Goal: Task Accomplishment & Management: Manage account settings

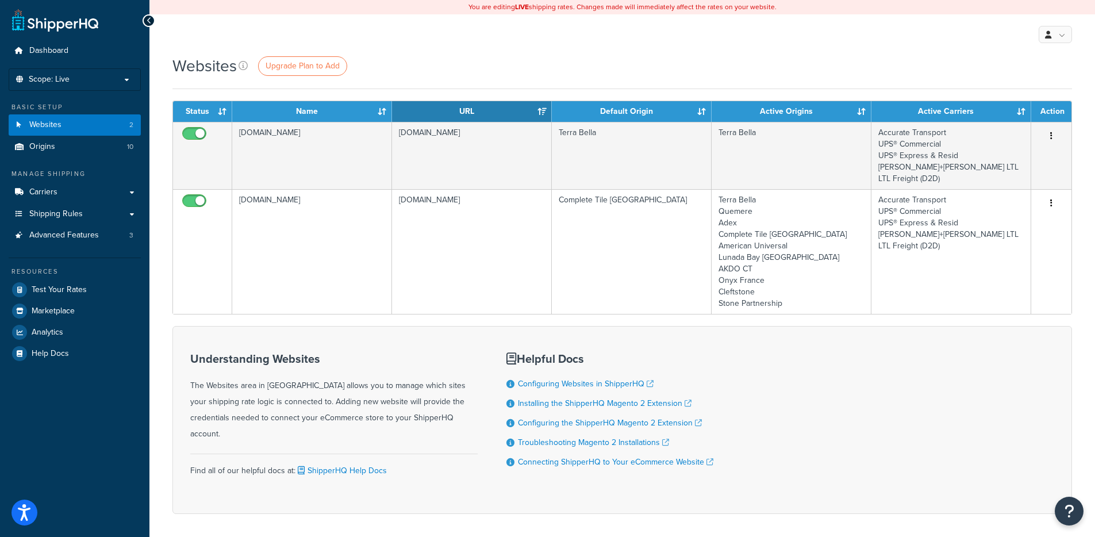
click at [449, 90] on div "Websites Upgrade Plan to Add Contact Us Send Us A Message Contact Information N…" at bounding box center [622, 305] width 946 height 500
click at [74, 209] on span "Shipping Rules" at bounding box center [55, 214] width 53 height 10
click at [79, 184] on link "Carriers" at bounding box center [75, 192] width 132 height 21
click at [78, 221] on link "Shipping Rules" at bounding box center [75, 214] width 132 height 21
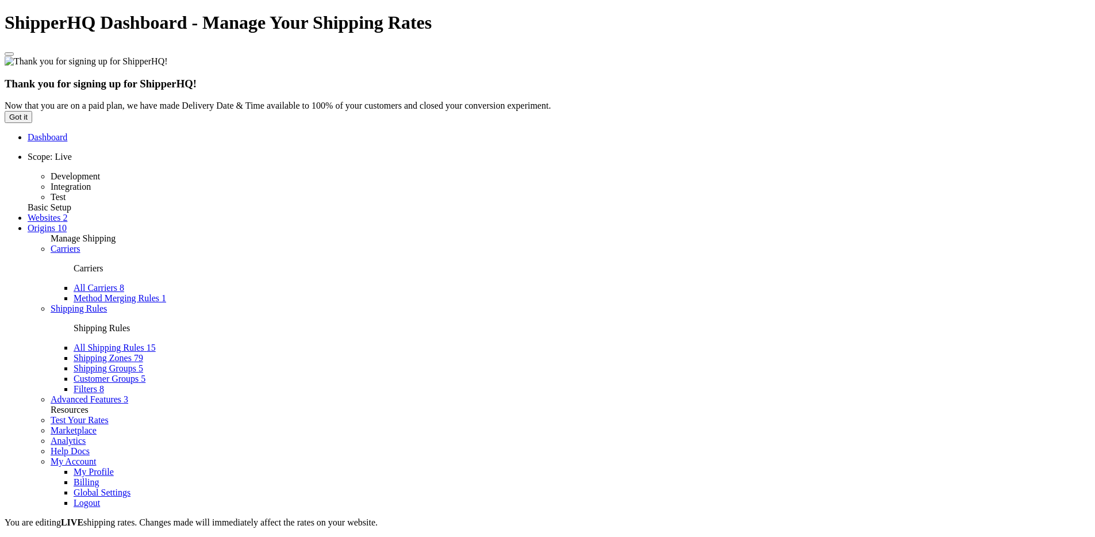
click at [93, 363] on link "Shipping Groups 5" at bounding box center [109, 368] width 70 height 10
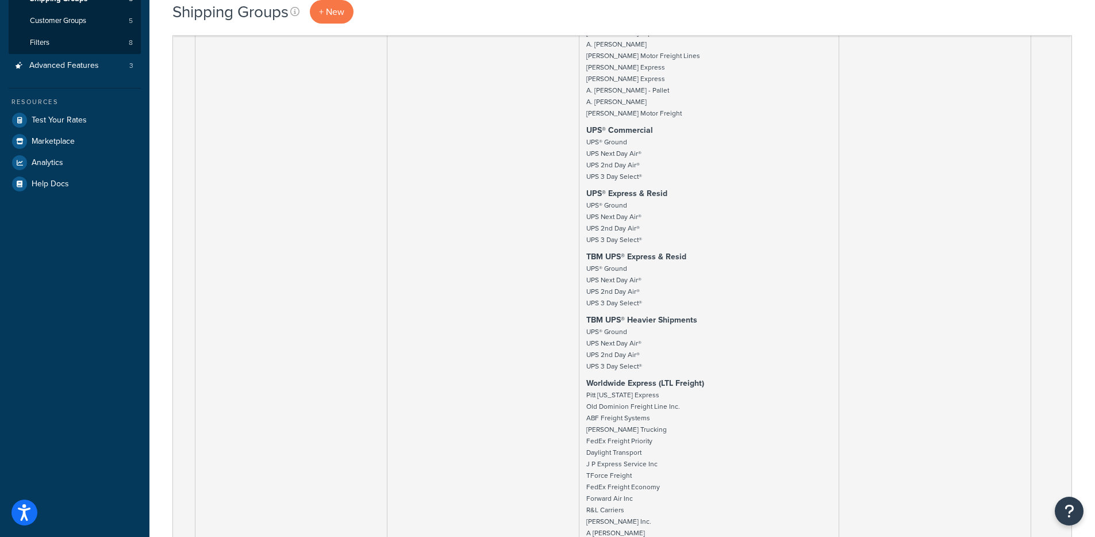
scroll to position [71, 0]
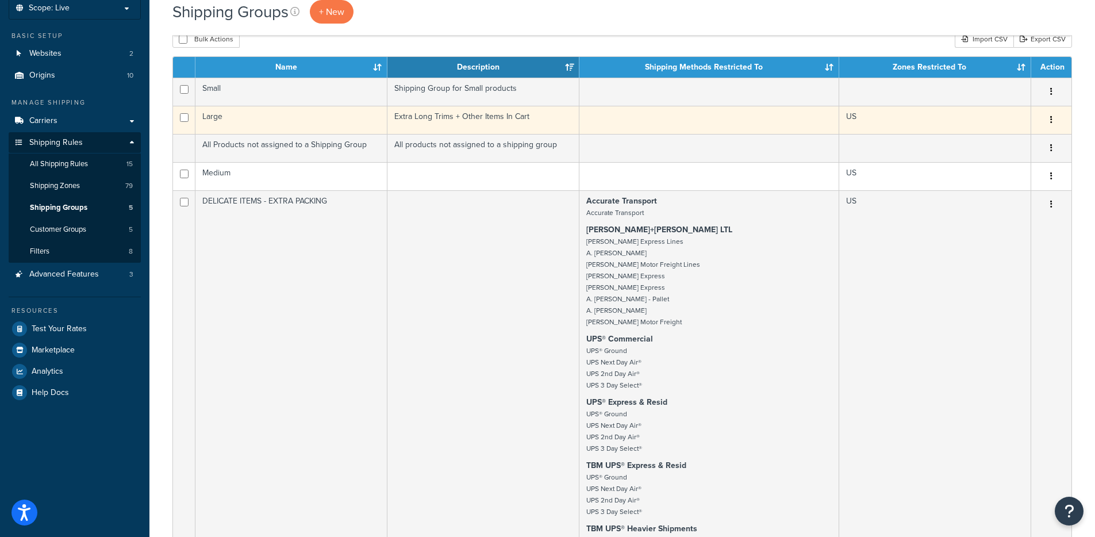
click at [420, 113] on td "Extra Long Trims + Other Items In Cart" at bounding box center [483, 120] width 192 height 28
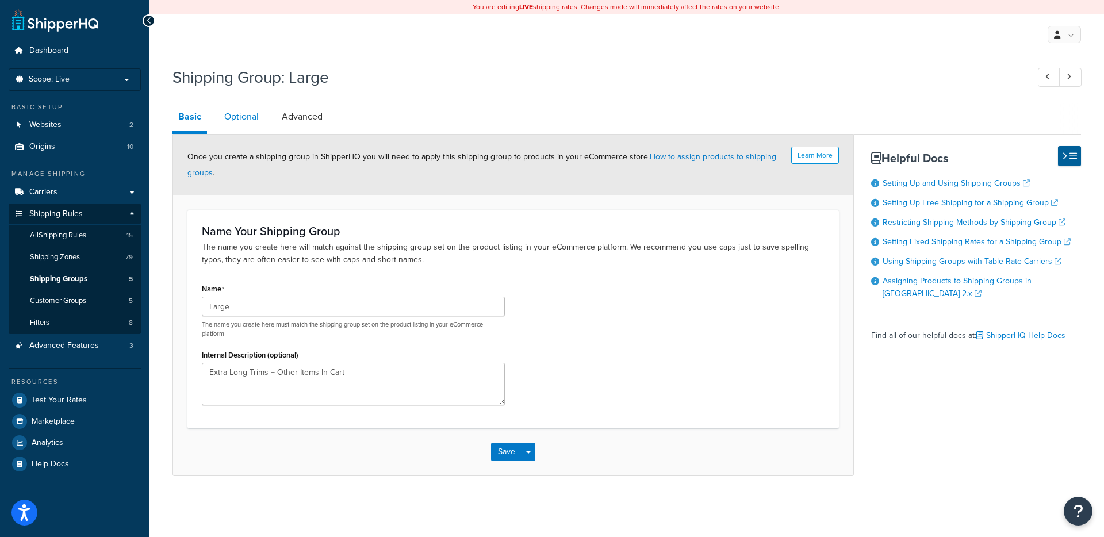
click at [247, 119] on link "Optional" at bounding box center [241, 117] width 46 height 28
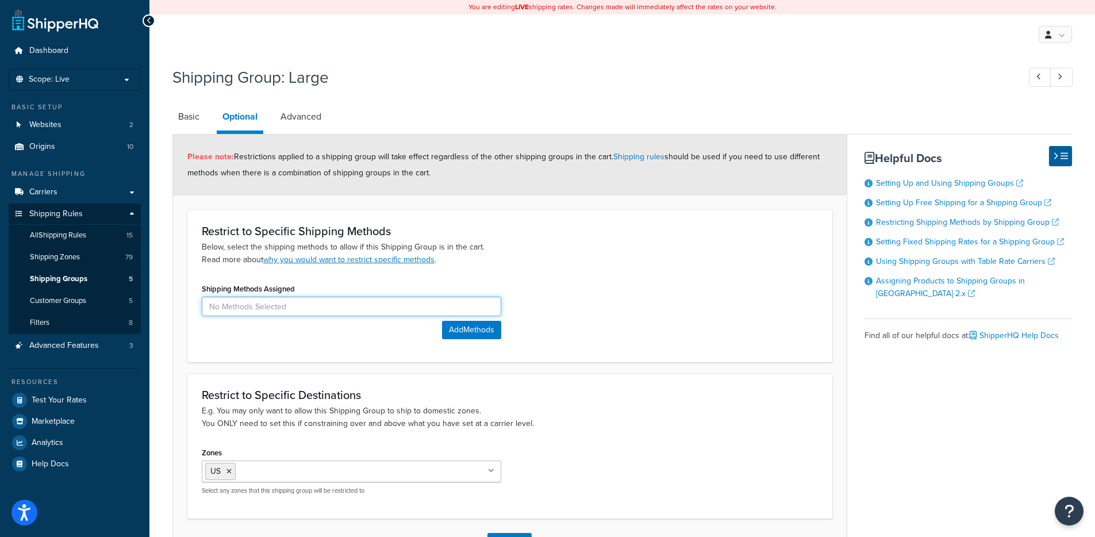
click at [287, 305] on input at bounding box center [352, 307] width 300 height 20
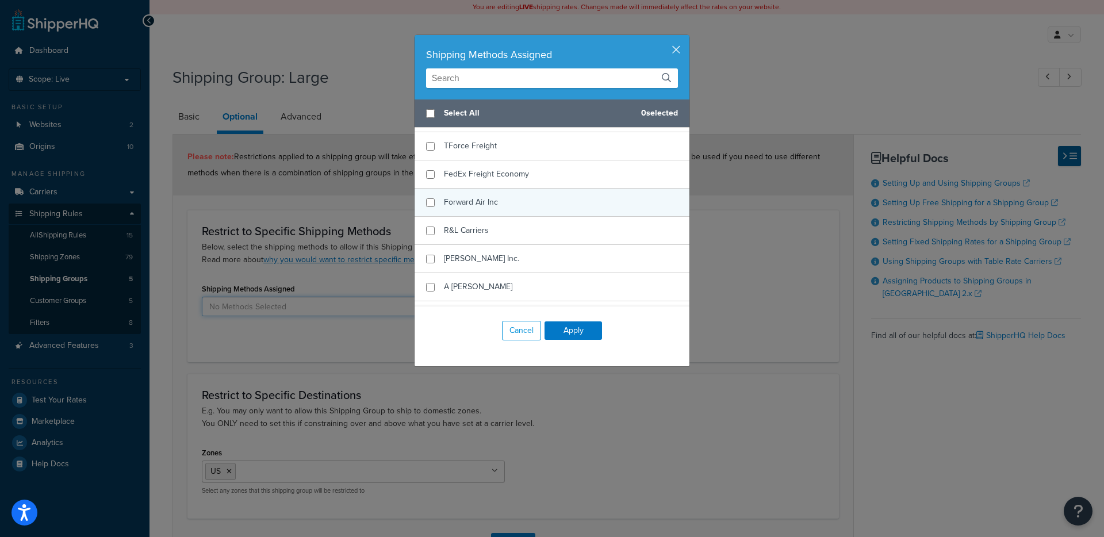
scroll to position [1245, 0]
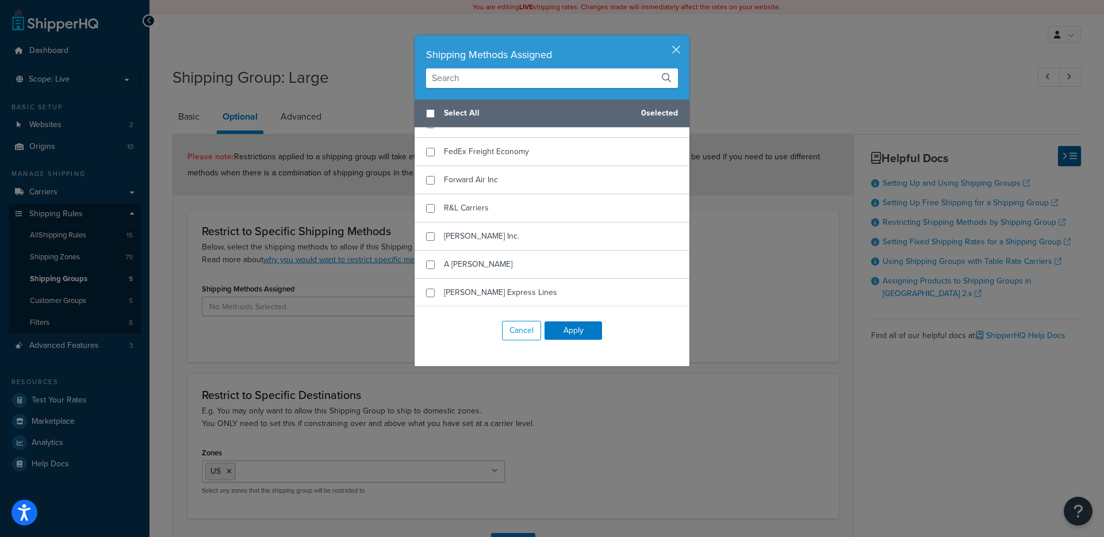
click at [489, 77] on input "text" at bounding box center [552, 78] width 252 height 20
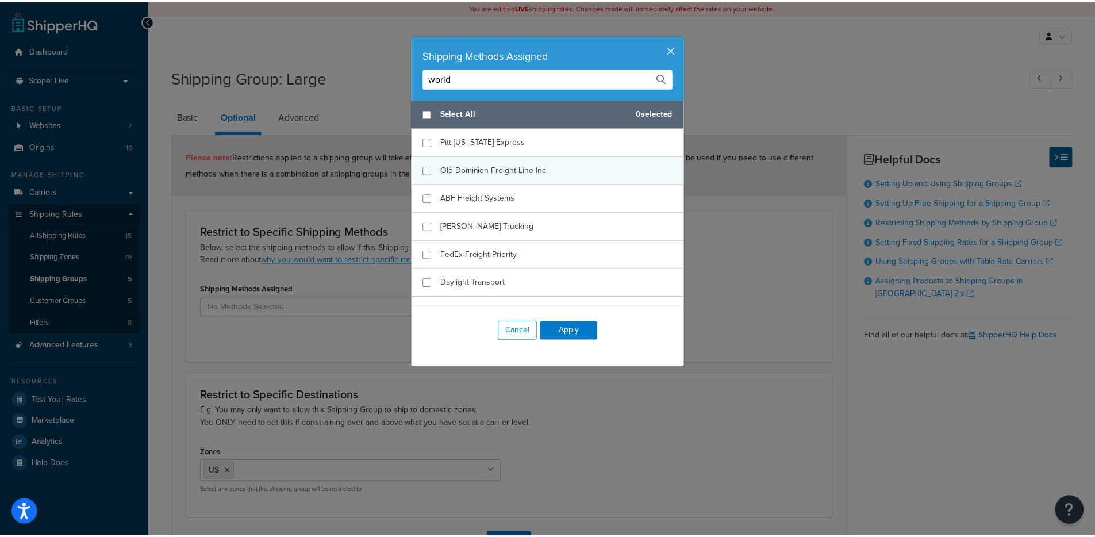
scroll to position [0, 0]
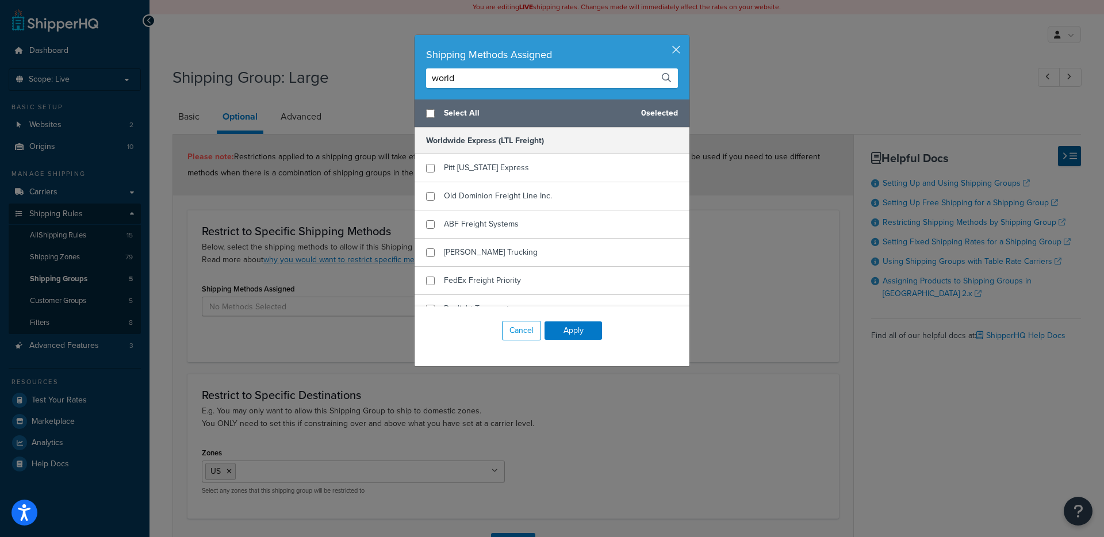
type input "world"
click at [675, 59] on div "Shipping Methods Assigned world" at bounding box center [552, 67] width 275 height 64
drag, startPoint x: 675, startPoint y: 52, endPoint x: 672, endPoint y: 59, distance: 8.2
click at [686, 38] on button "button" at bounding box center [687, 36] width 3 height 3
